Goal: Transaction & Acquisition: Purchase product/service

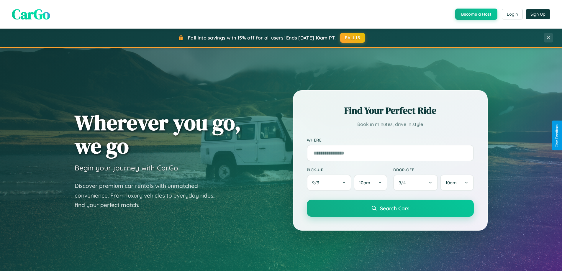
scroll to position [406, 0]
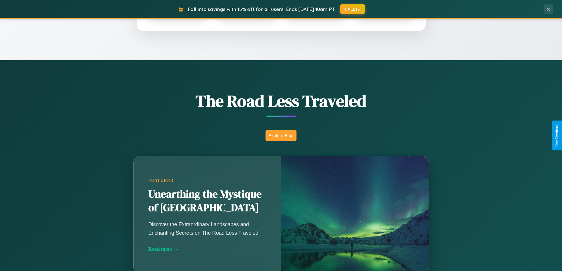
click at [281, 135] on button "Explore Blog" at bounding box center [281, 135] width 31 height 11
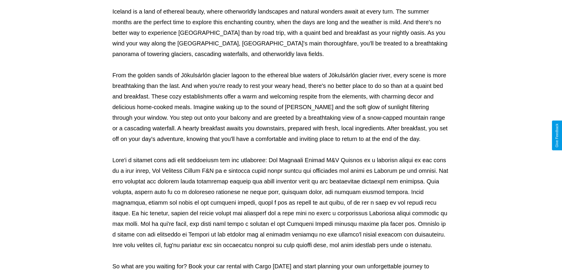
scroll to position [191, 0]
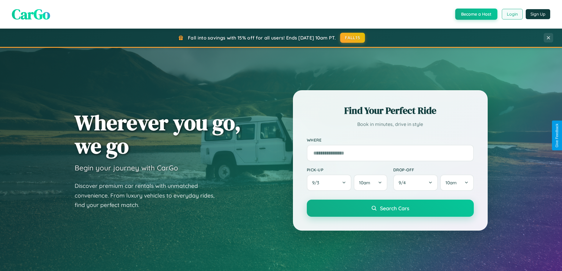
click at [512, 14] on button "Login" at bounding box center [512, 14] width 21 height 11
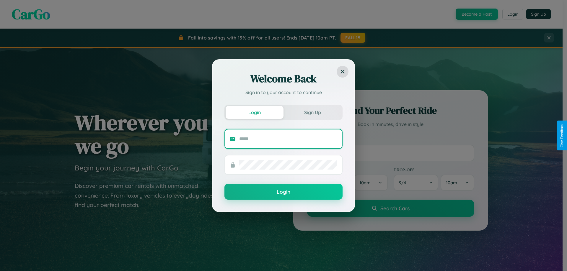
click at [288, 139] on input "text" at bounding box center [288, 138] width 98 height 9
type input "**********"
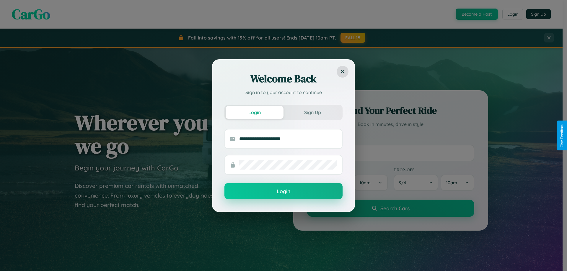
click at [283, 192] on button "Login" at bounding box center [283, 191] width 118 height 16
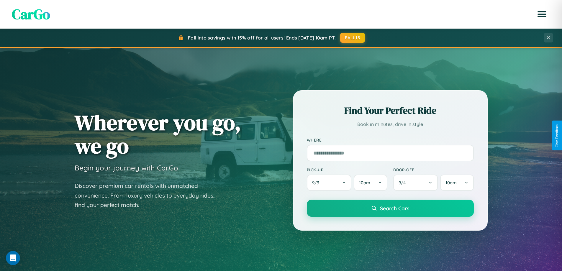
scroll to position [254, 0]
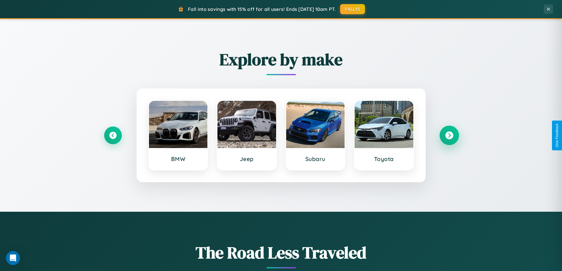
click at [449, 135] on icon at bounding box center [449, 136] width 8 height 8
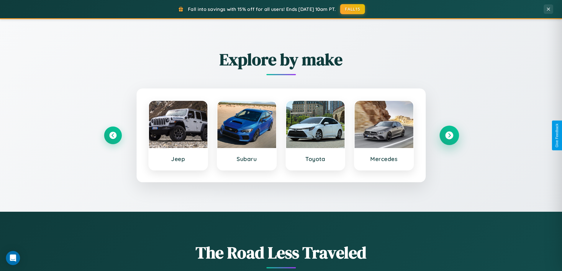
click at [449, 135] on icon at bounding box center [449, 136] width 8 height 8
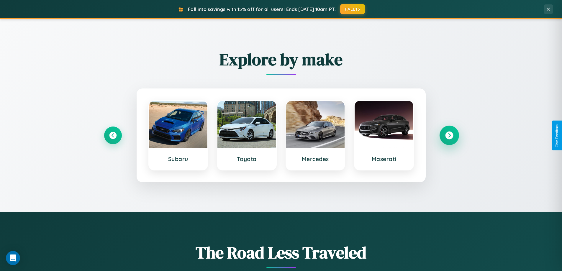
click at [449, 135] on icon at bounding box center [449, 136] width 8 height 8
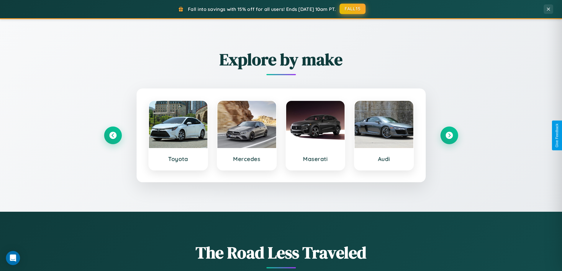
click at [353, 9] on button "FALL15" at bounding box center [353, 9] width 26 height 11
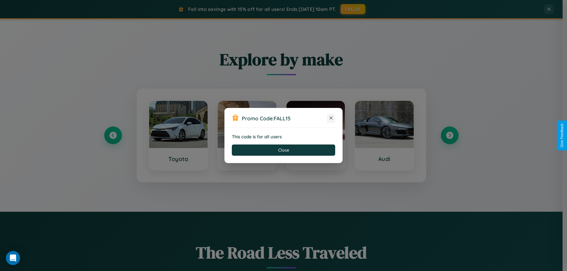
click at [331, 118] on icon at bounding box center [331, 118] width 6 height 6
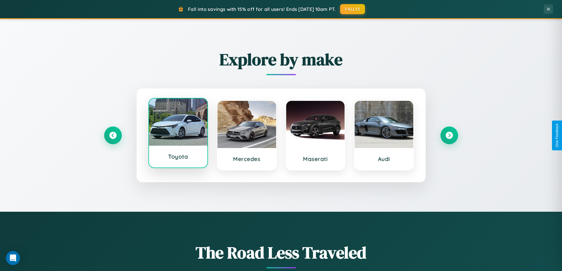
click at [178, 135] on div at bounding box center [178, 122] width 59 height 47
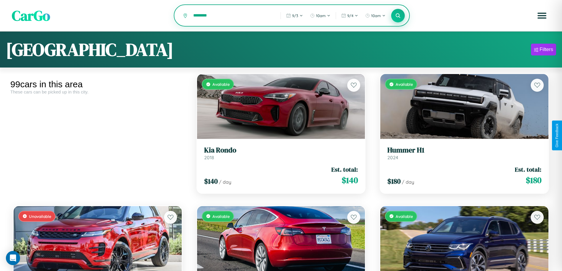
type input "********"
click at [398, 16] on icon at bounding box center [398, 16] width 6 height 6
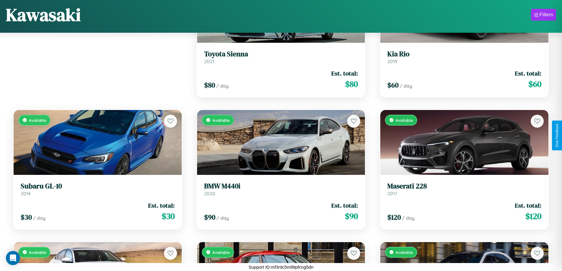
scroll to position [347, 0]
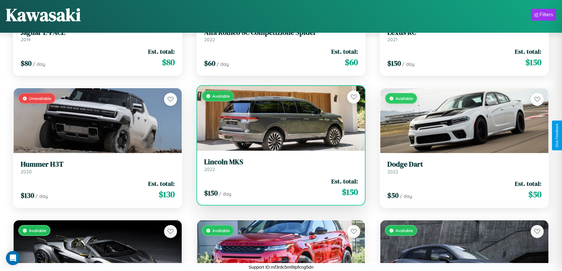
click at [279, 167] on link "Lincoln MKS 2022" at bounding box center [281, 165] width 154 height 14
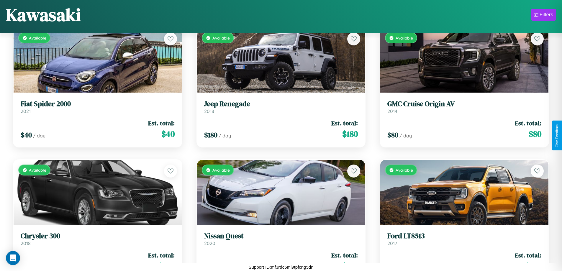
scroll to position [3651, 0]
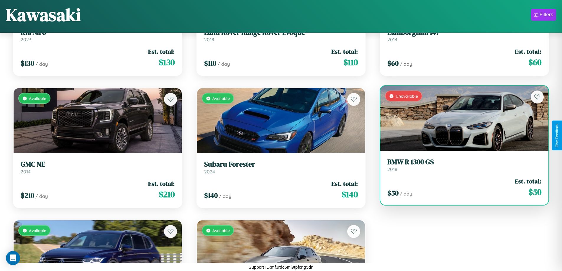
click at [461, 166] on link "BMW R 1300 GS 2018" at bounding box center [464, 165] width 154 height 14
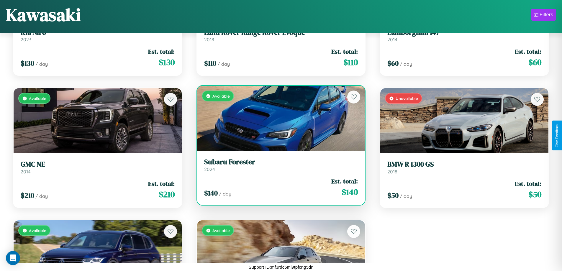
scroll to position [347, 0]
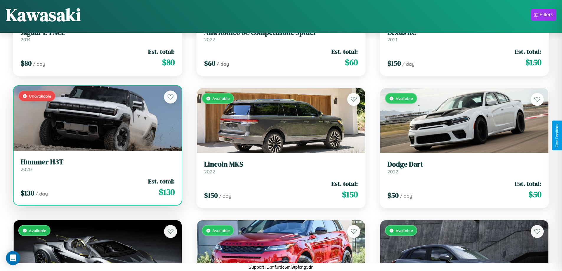
click at [97, 165] on h3 "Hummer H3T" at bounding box center [98, 162] width 154 height 9
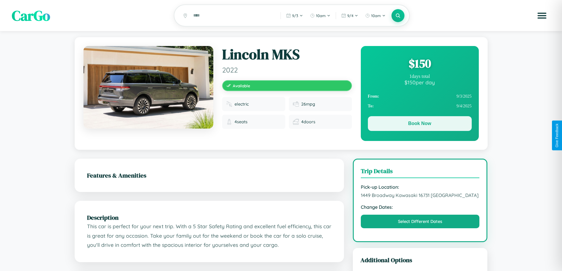
click at [420, 125] on button "Book Now" at bounding box center [420, 123] width 104 height 15
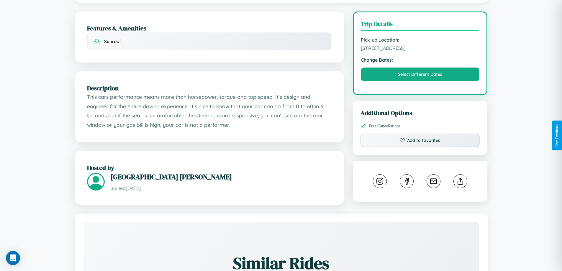
scroll to position [171, 0]
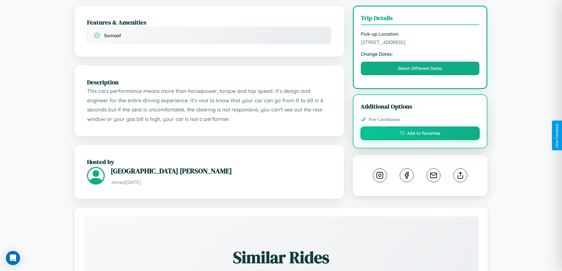
click at [420, 134] on button "Add to favorites" at bounding box center [421, 134] width 120 height 14
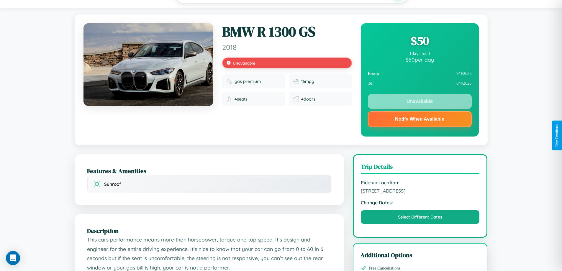
scroll to position [0, 0]
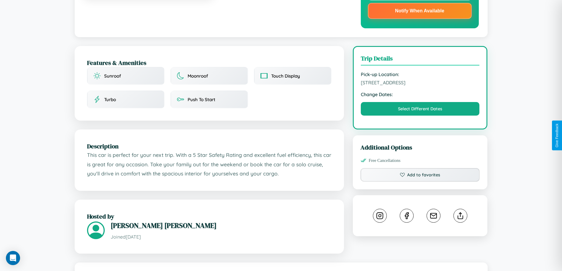
scroll to position [171, 0]
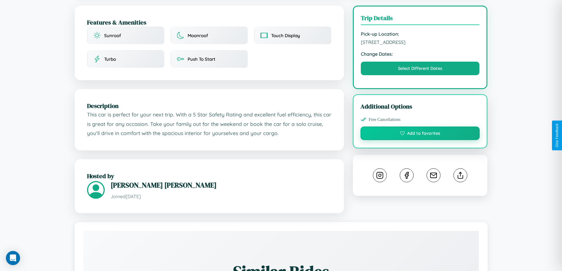
click at [420, 135] on button "Add to favorites" at bounding box center [421, 134] width 120 height 14
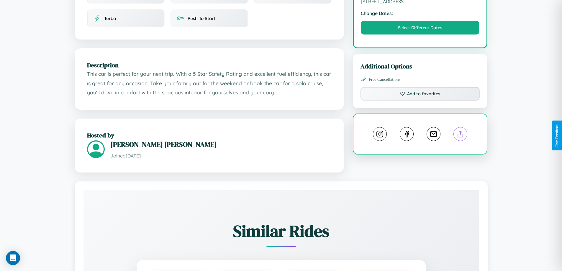
click at [461, 135] on line at bounding box center [461, 133] width 0 height 4
